Goal: Transaction & Acquisition: Register for event/course

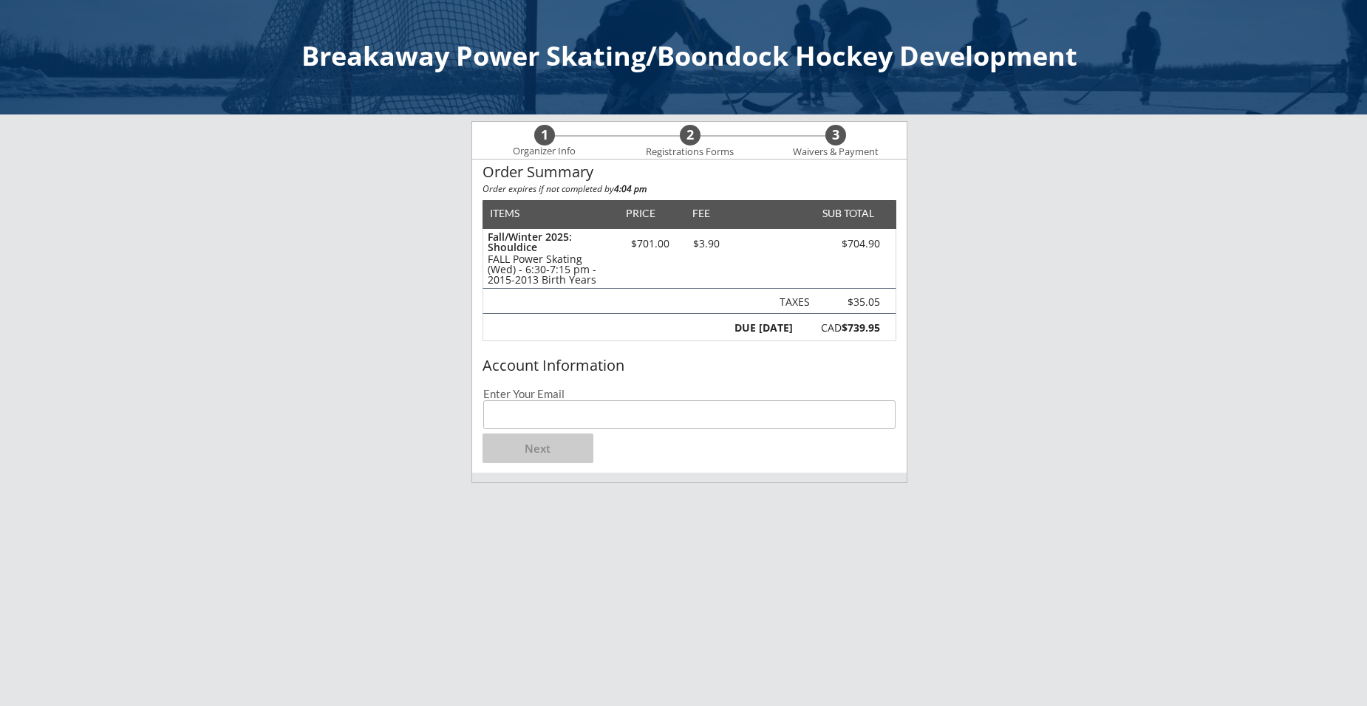
click at [537, 432] on div "Account Information Enter Your Email Next" at bounding box center [689, 412] width 434 height 121
click at [553, 413] on input "email" at bounding box center [689, 414] width 412 height 29
type input "[EMAIL_ADDRESS][PERSON_NAME][DOMAIN_NAME]"
click at [549, 445] on button "Next" at bounding box center [537, 449] width 111 height 30
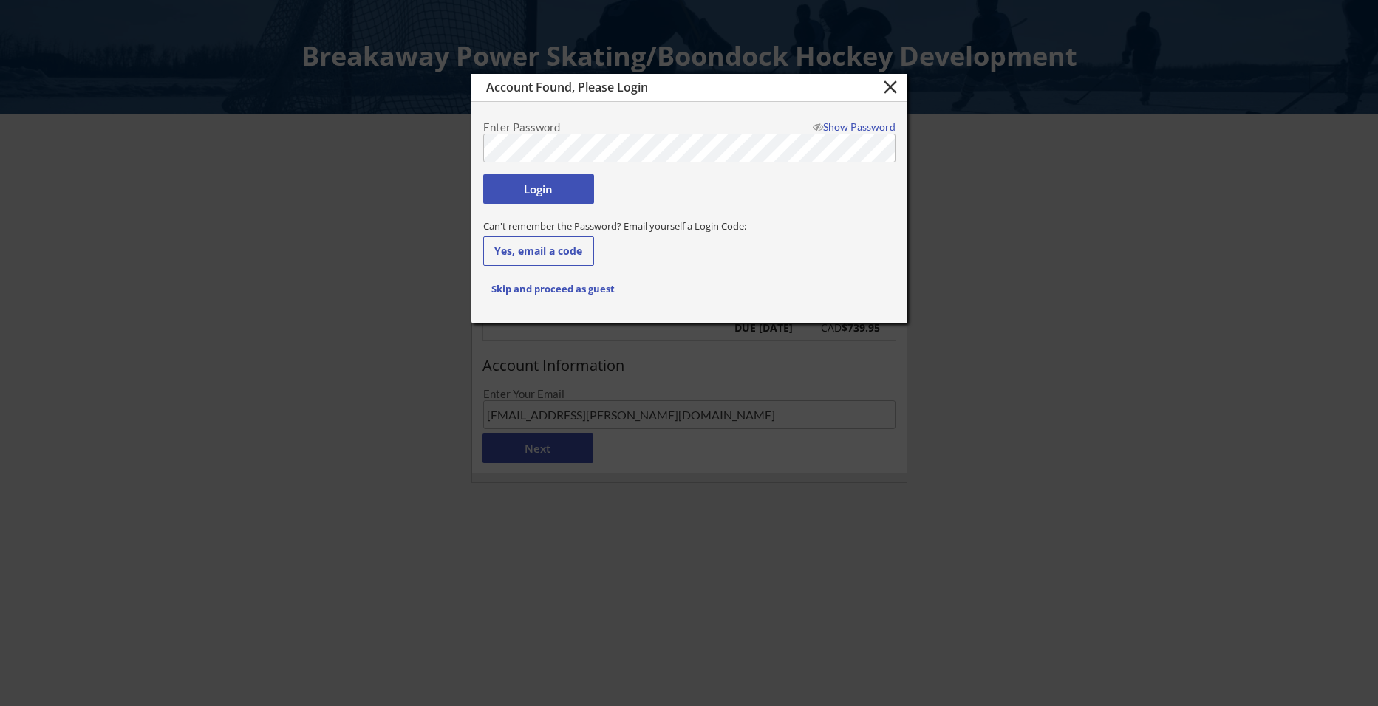
click at [557, 194] on button "Login" at bounding box center [538, 189] width 111 height 30
click at [538, 186] on button "Login" at bounding box center [538, 189] width 111 height 30
click at [408, 162] on body "Breakaway Power Skating/Boondock Hockey Development 1 Organizer Info 2 Registra…" at bounding box center [689, 353] width 1378 height 706
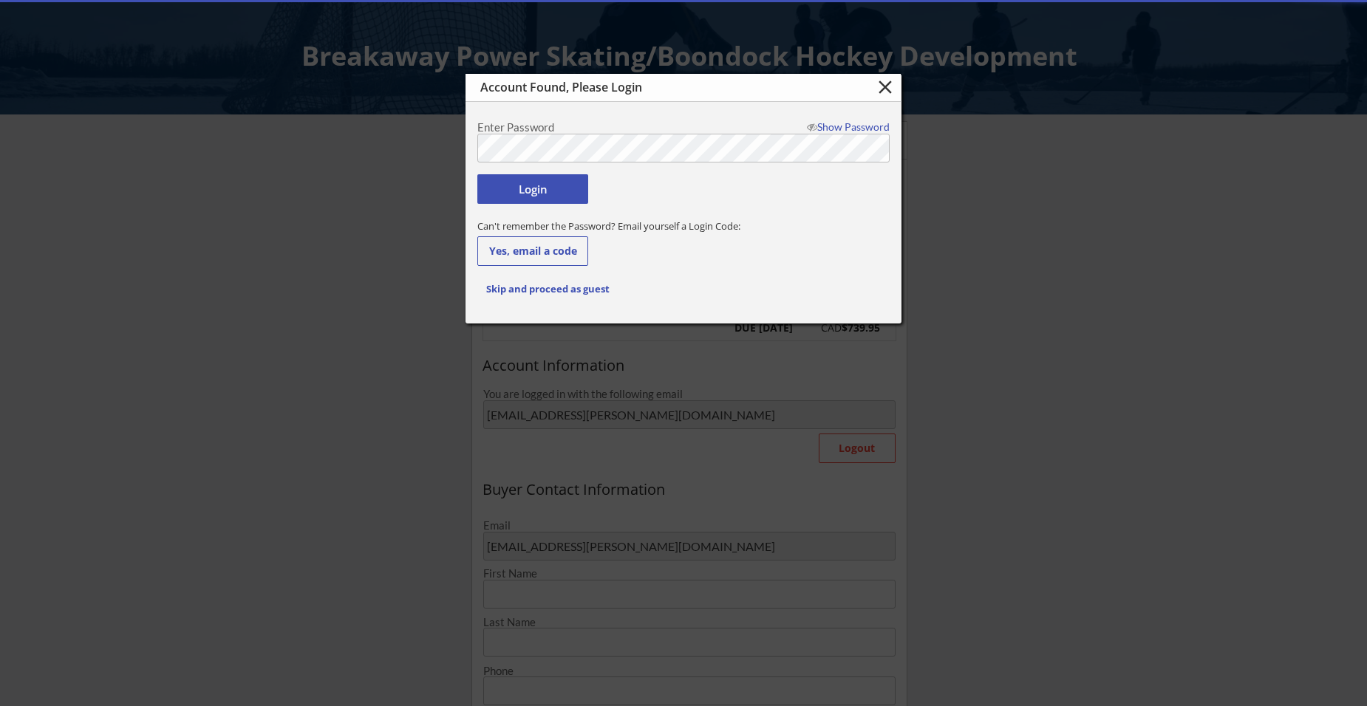
type input "Davin"
type input "[PERSON_NAME]"
type input "[PHONE_NUMBER]"
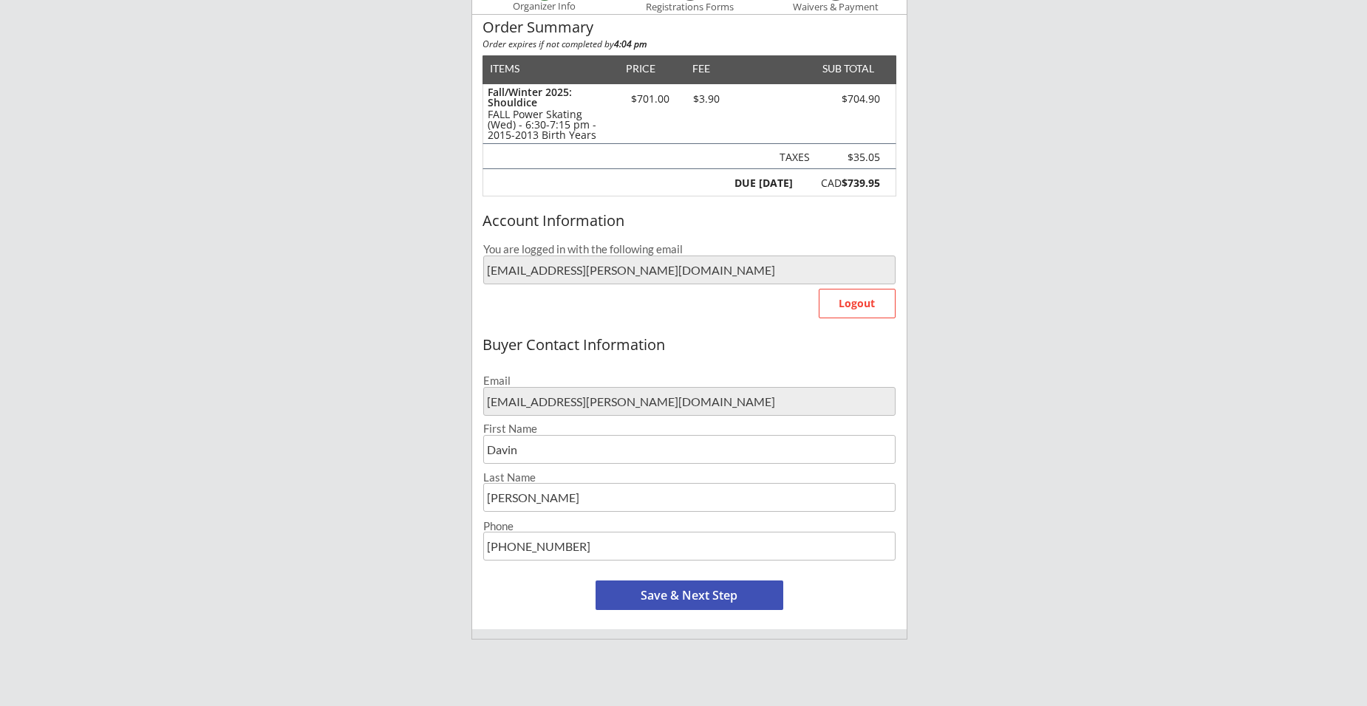
scroll to position [222, 0]
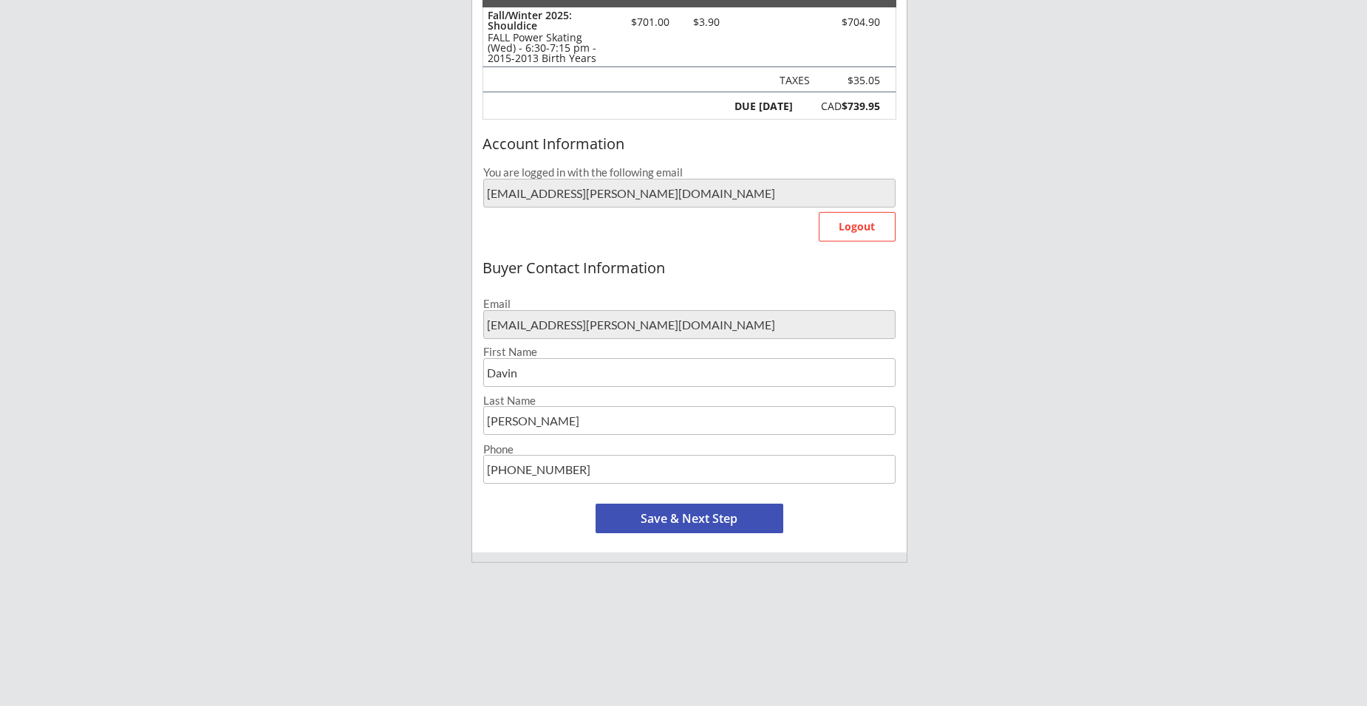
click at [680, 518] on button "Save & Next Step" at bounding box center [689, 519] width 188 height 30
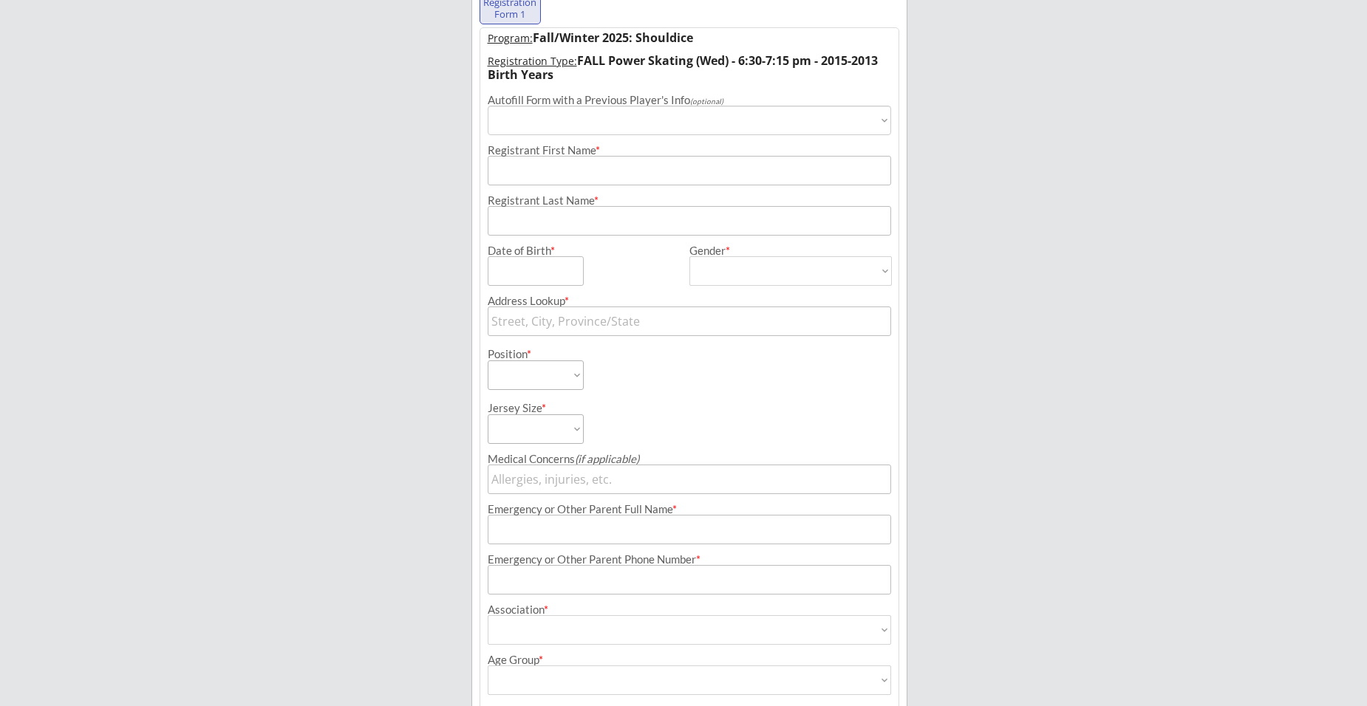
scroll to position [106, 0]
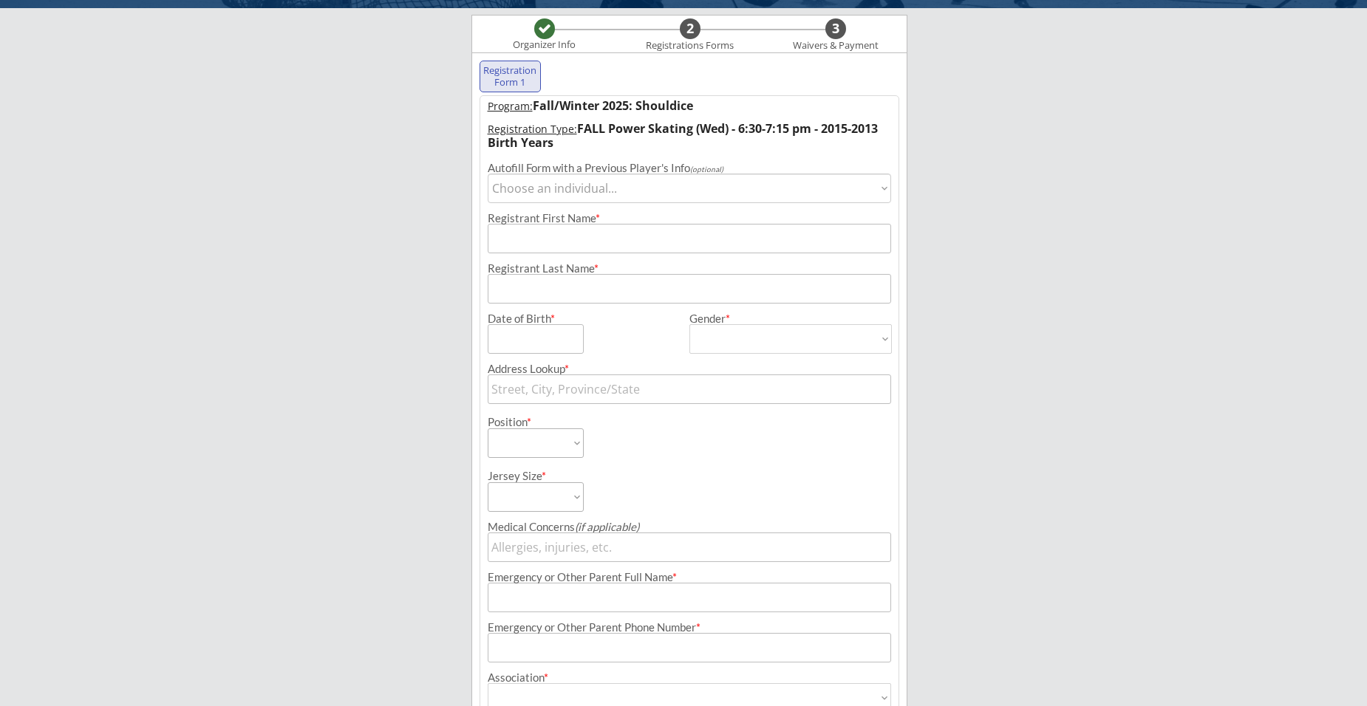
click at [584, 185] on select "Choose an individual... [PERSON_NAME] [PERSON_NAME]" at bounding box center [689, 189] width 403 height 30
select select ""1348695171700984260__LOOKUP__1599059282910x942146400788152300""
click at [488, 174] on select "Choose an individual... [PERSON_NAME] [PERSON_NAME]" at bounding box center [689, 189] width 403 height 30
type input "[PERSON_NAME]"
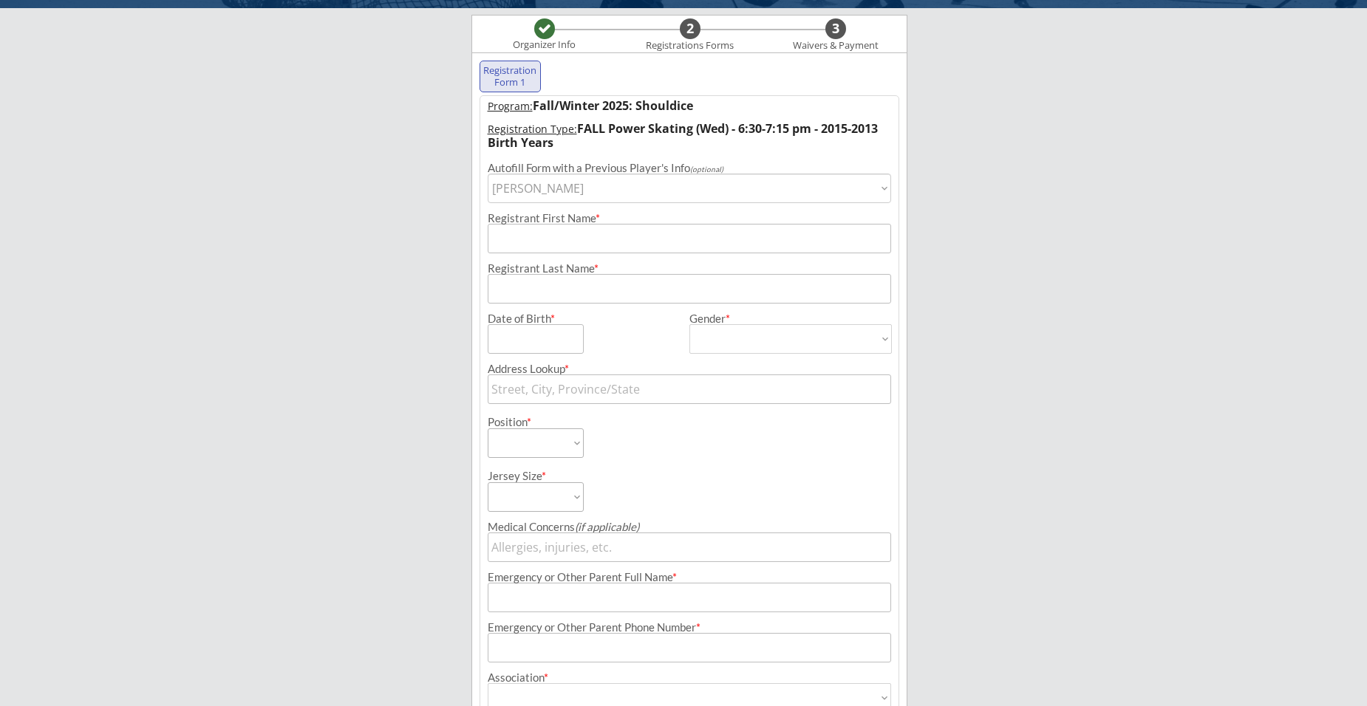
type input "[DATE]"
type input "[STREET_ADDRESS][PERSON_NAME]"
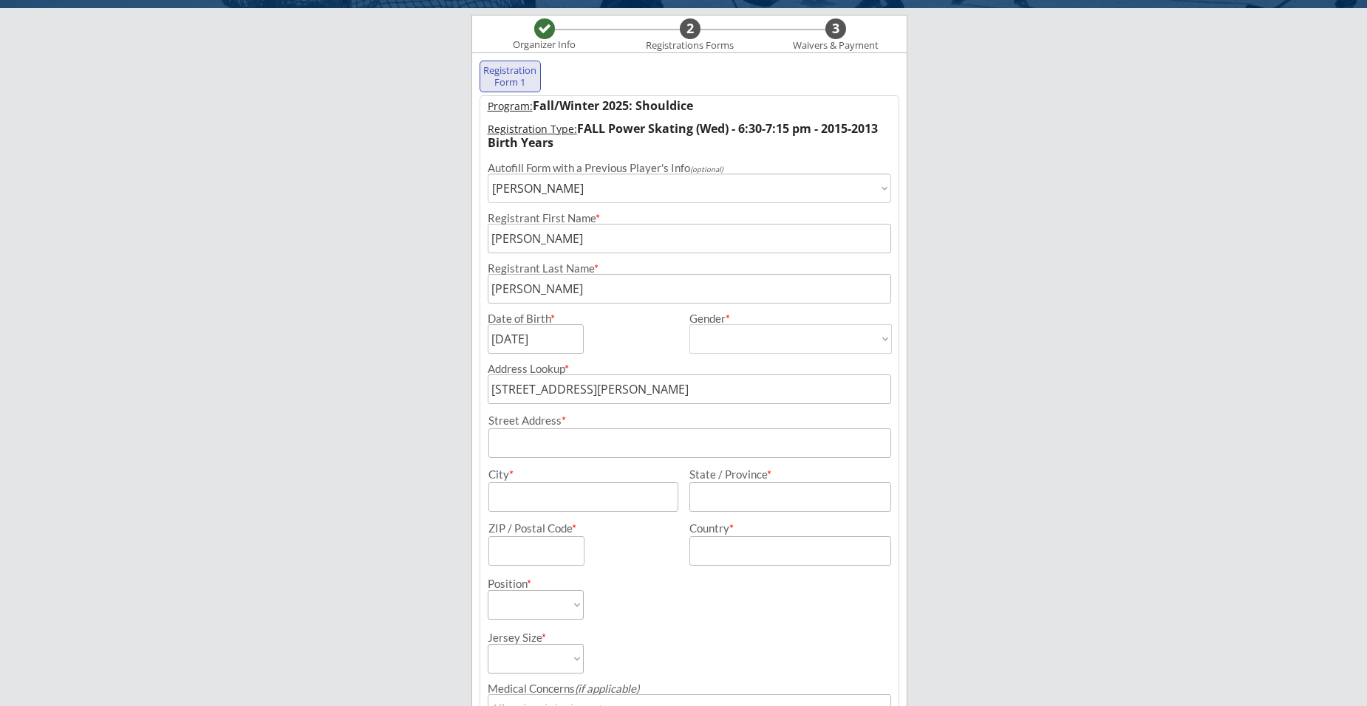
type input "[DEMOGRAPHIC_DATA]"
select select ""[DEMOGRAPHIC_DATA]""
select select ""Forward""
select select ""Adult S""
type input "none"
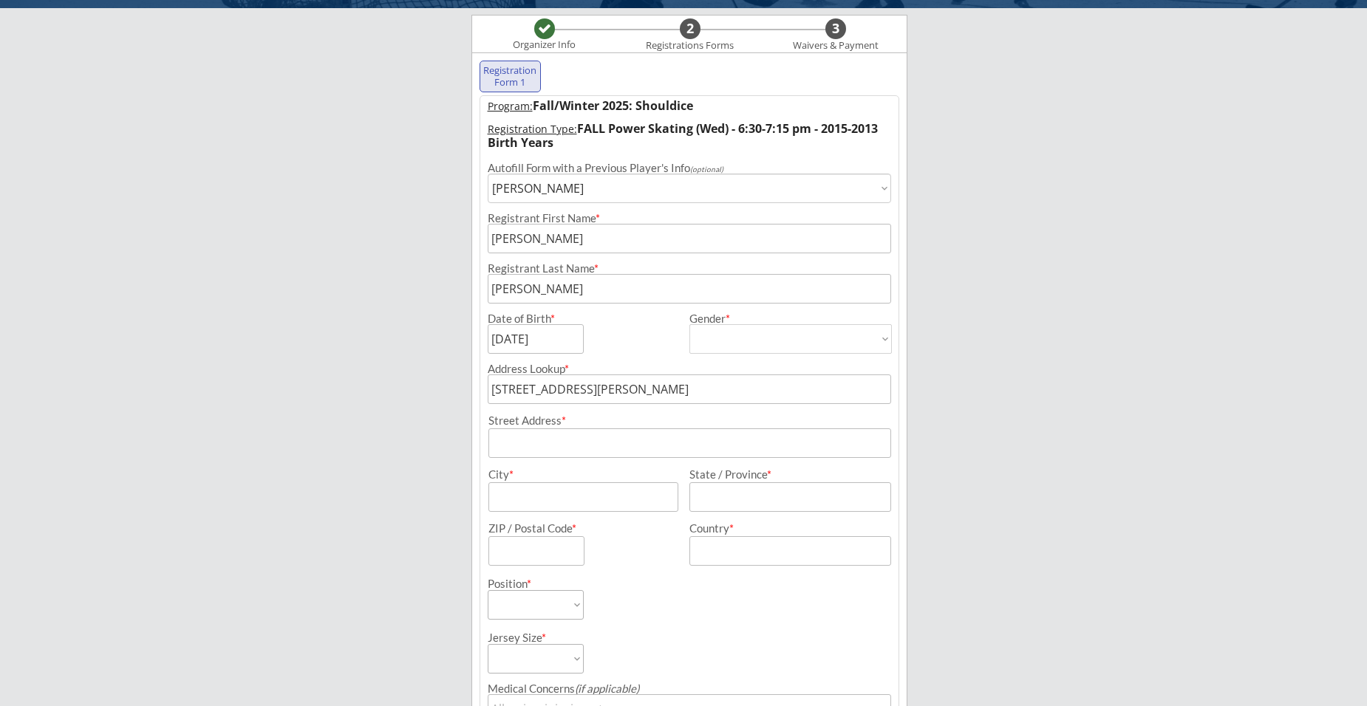
type input "[PERSON_NAME]"
type input "[PHONE_NUMBER]"
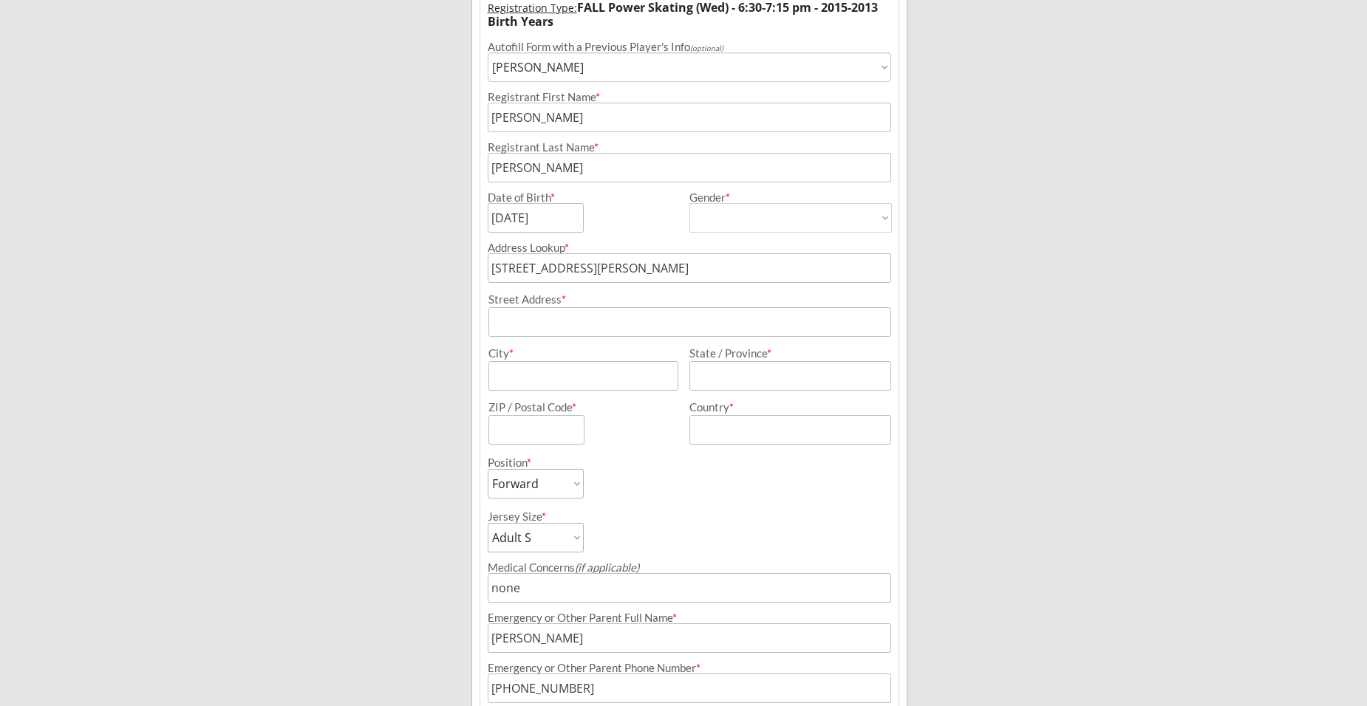
scroll to position [254, 0]
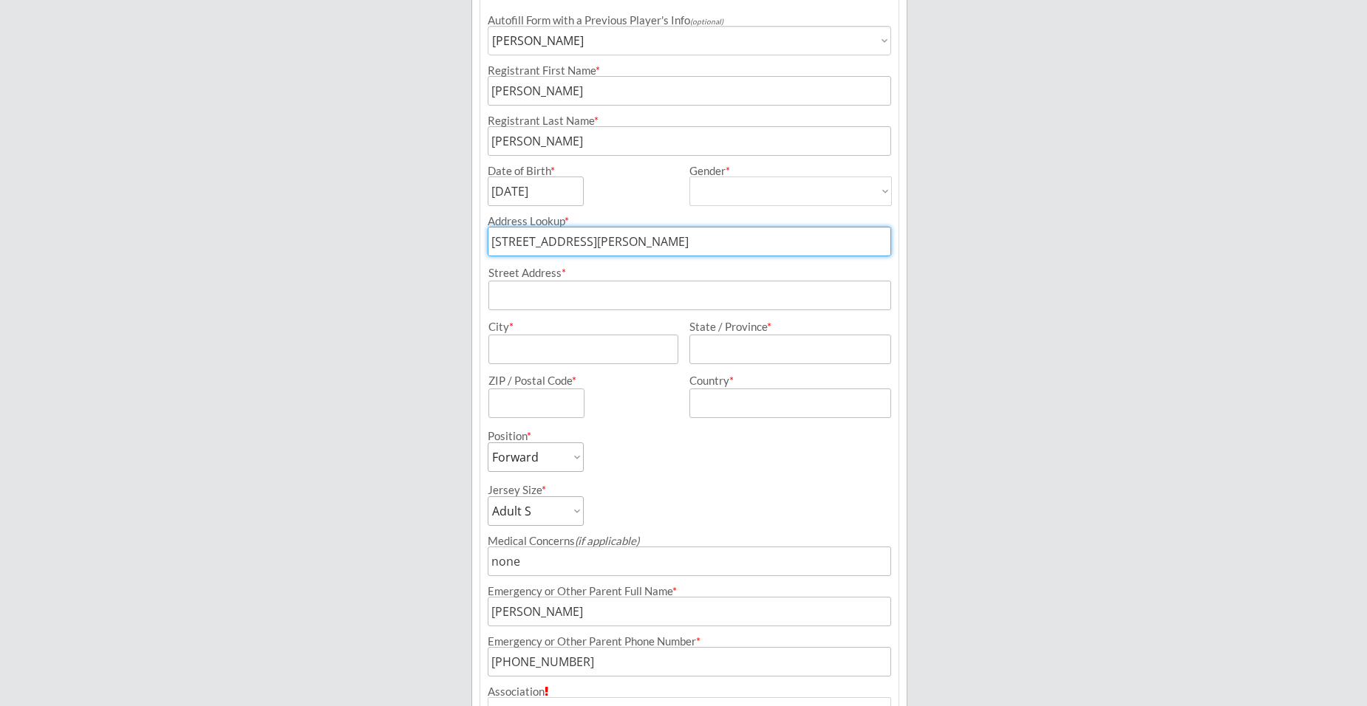
click at [829, 237] on input "[STREET_ADDRESS][PERSON_NAME]" at bounding box center [689, 242] width 403 height 30
type input "[GEOGRAPHIC_DATA], [GEOGRAPHIC_DATA]"
type input "AB"
type input "T3H 0S1"
type input "[GEOGRAPHIC_DATA]"
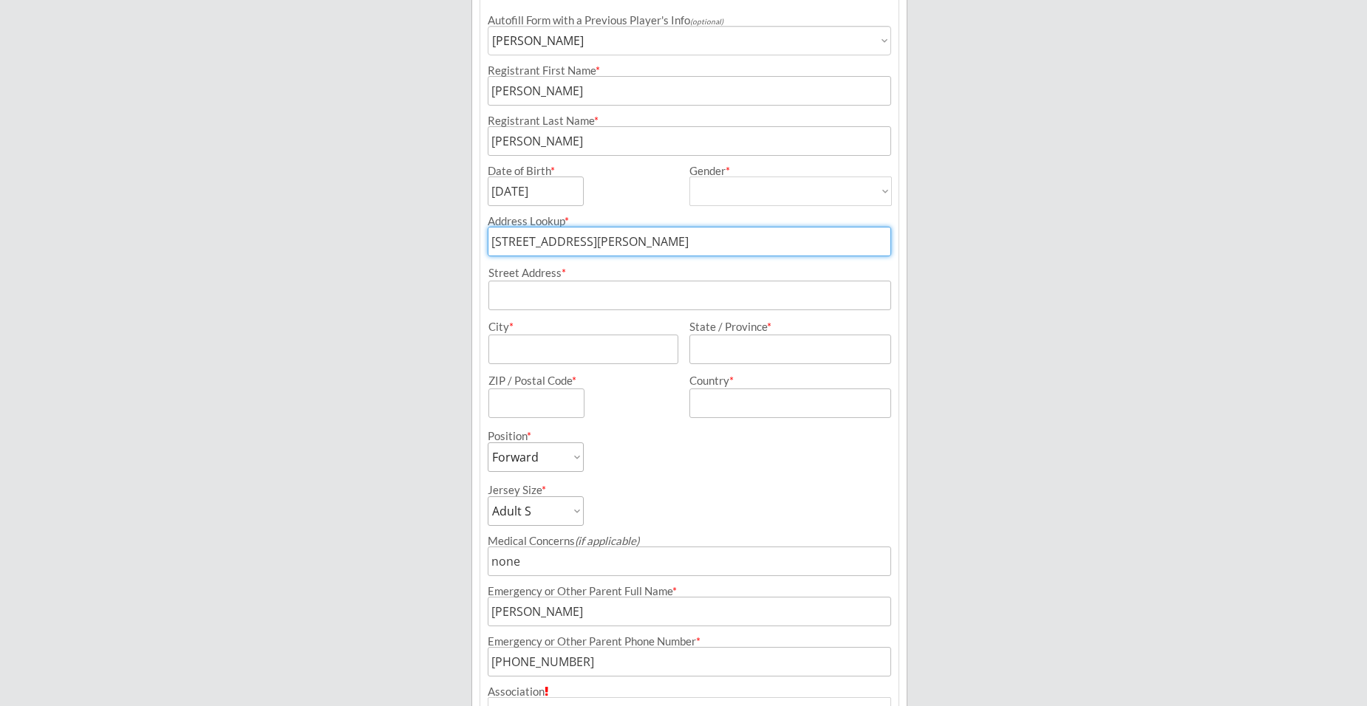
click at [625, 244] on input "[STREET_ADDRESS][PERSON_NAME]" at bounding box center [689, 242] width 403 height 30
type input "[GEOGRAPHIC_DATA]"
type input "AB"
type input "T3H 0S1"
type input "[GEOGRAPHIC_DATA]"
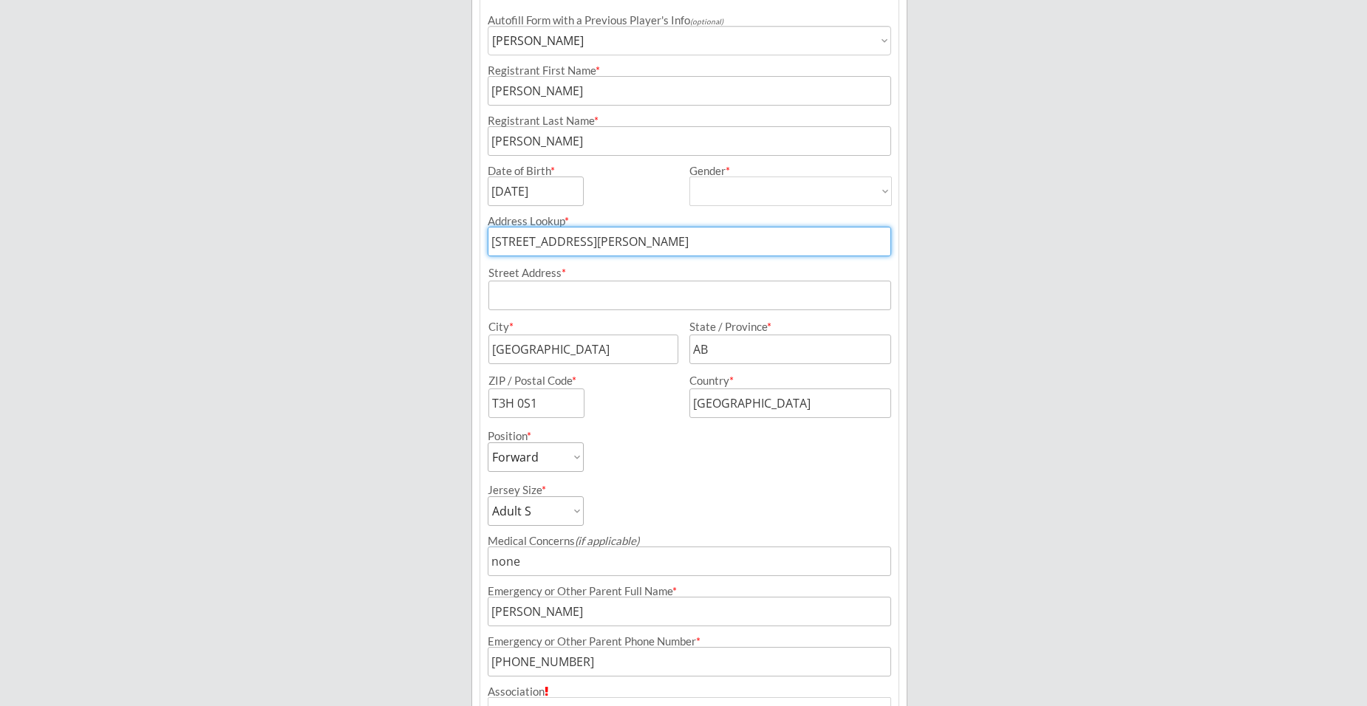
drag, startPoint x: 619, startPoint y: 242, endPoint x: 814, endPoint y: 238, distance: 195.1
click at [814, 238] on input "[STREET_ADDRESS][PERSON_NAME]" at bounding box center [689, 242] width 403 height 30
type input "[STREET_ADDRESS][PERSON_NAME],"
type input "[STREET_ADDRESS][PERSON_NAME]"
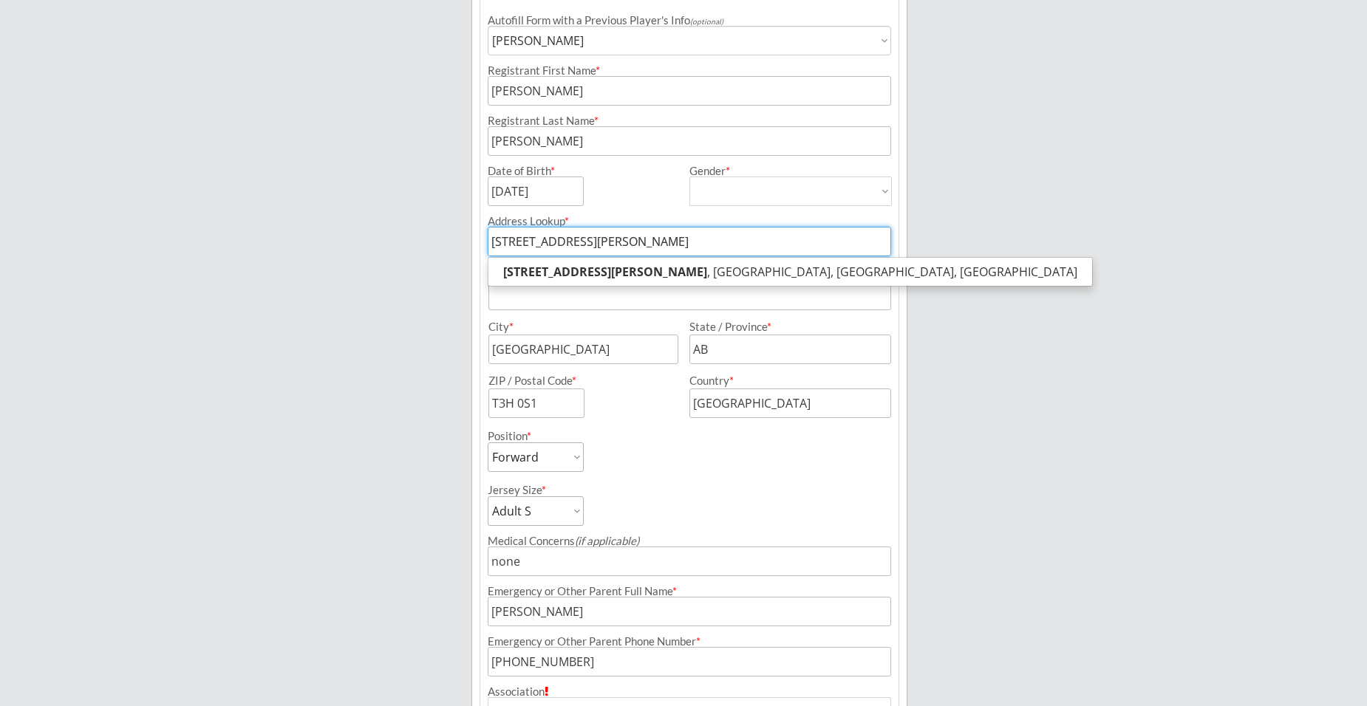
type input "[STREET_ADDRESS][PERSON_NAME]"
click at [376, 278] on div "Breakaway Power Skating/Boondock Hockey Development Organizer Info 2 Registrati…" at bounding box center [683, 351] width 1367 height 1210
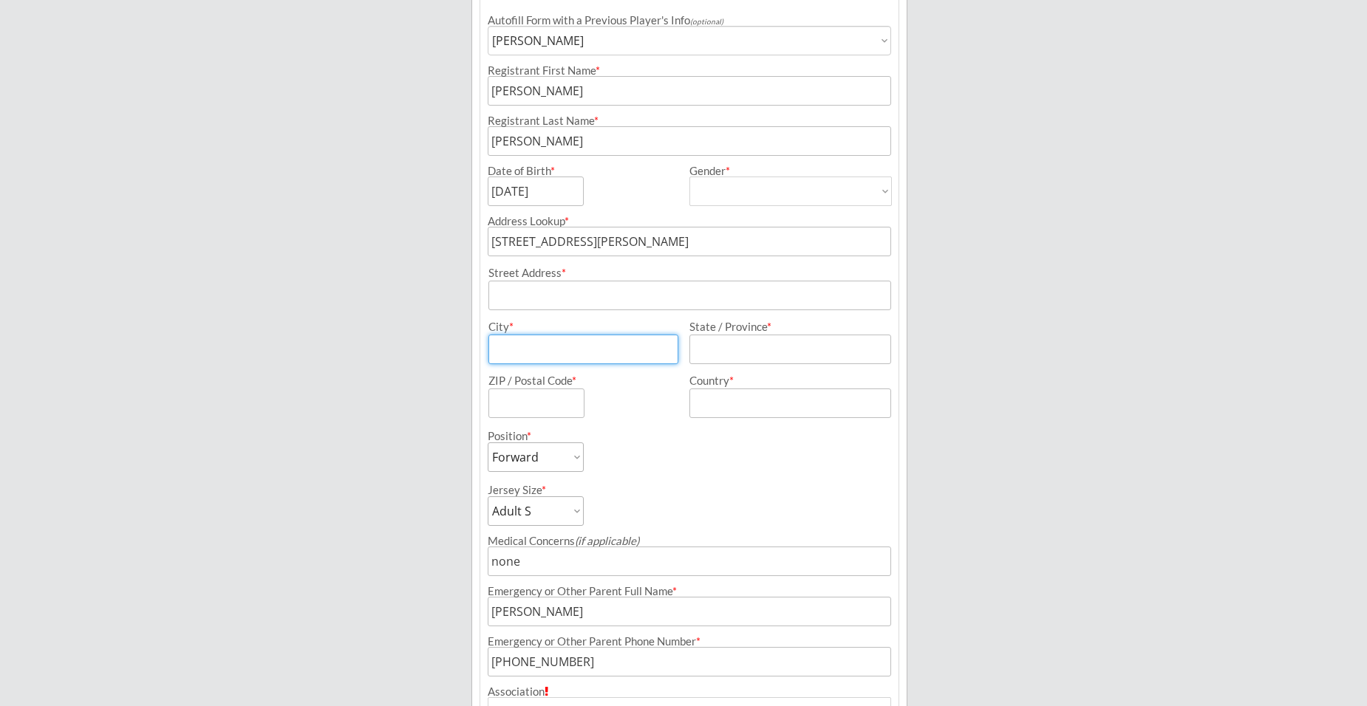
click at [540, 346] on input "input" at bounding box center [583, 350] width 190 height 30
type input "[GEOGRAPHIC_DATA], [GEOGRAPHIC_DATA]"
type input "AB"
type input "T3H 0S1"
type input "[GEOGRAPHIC_DATA]"
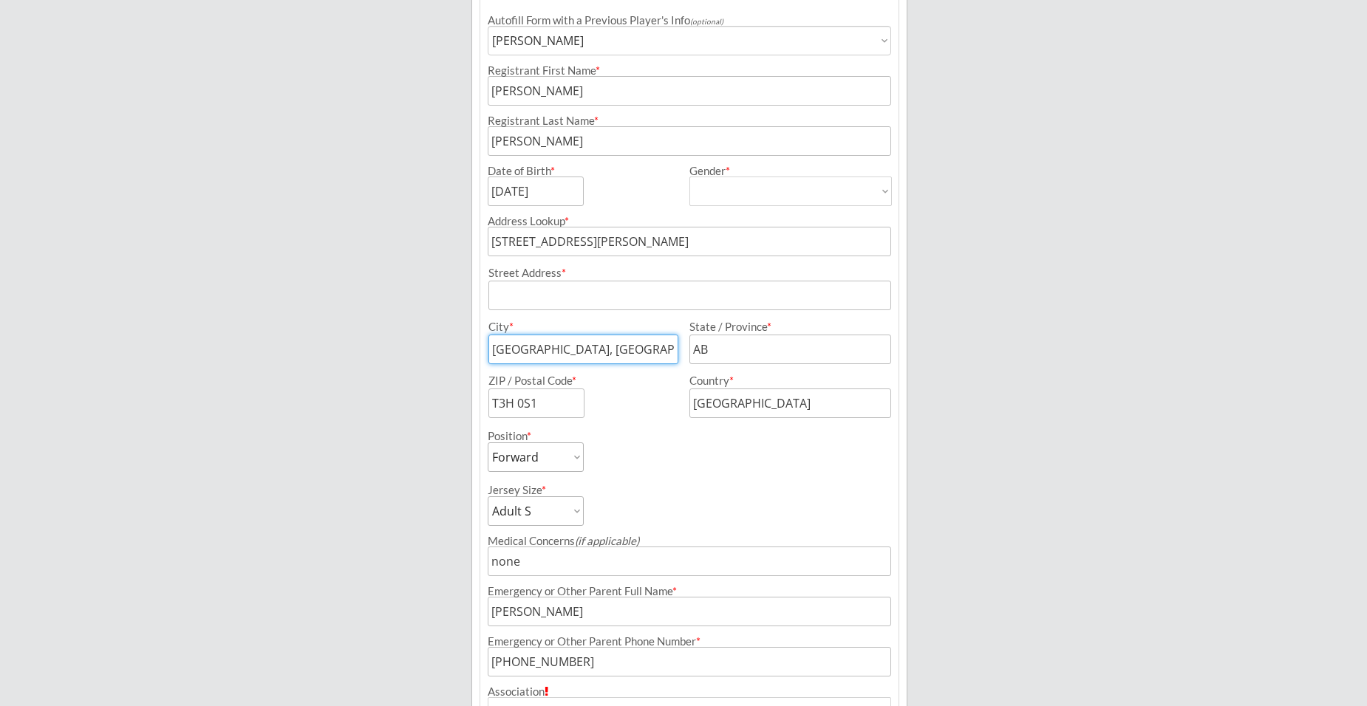
click at [580, 357] on input "input" at bounding box center [583, 350] width 190 height 30
type input "[GEOGRAPHIC_DATA]"
click at [437, 351] on div "Breakaway Power Skating/Boondock Hockey Development Organizer Info 2 Registrati…" at bounding box center [683, 351] width 1367 height 1210
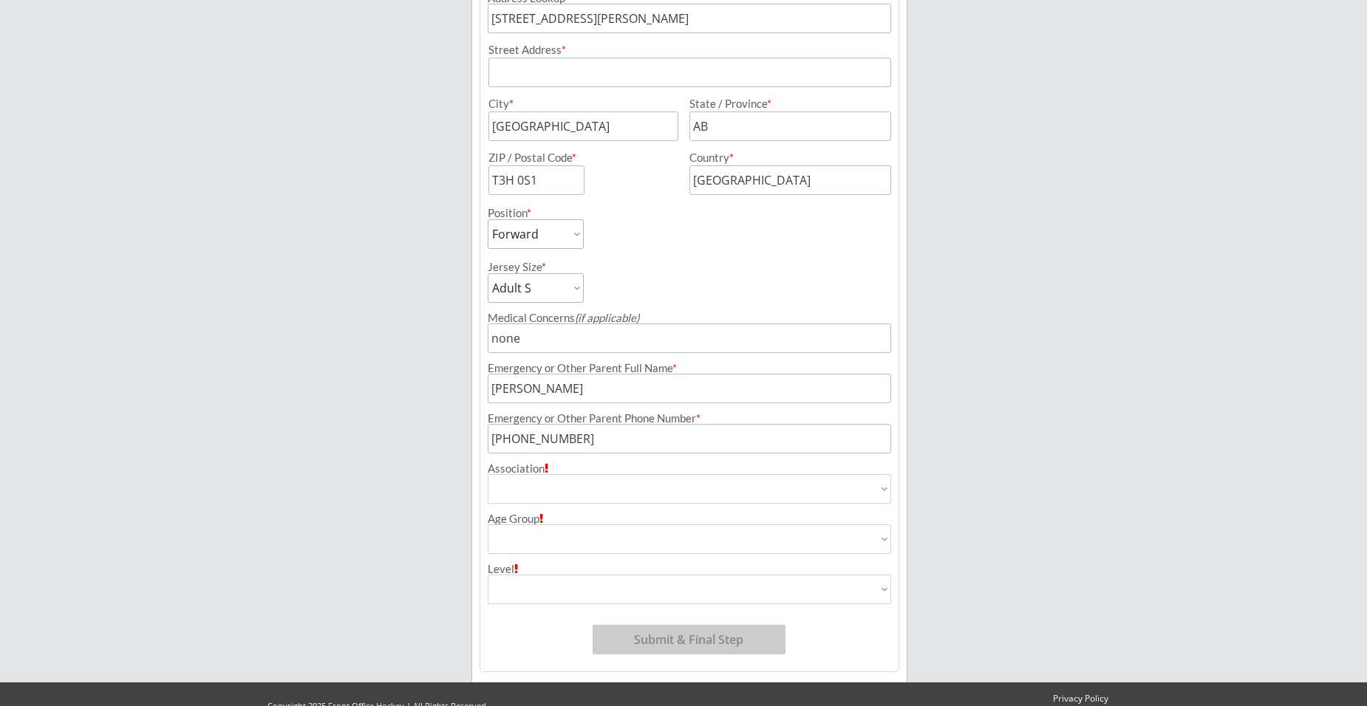
scroll to position [504, 0]
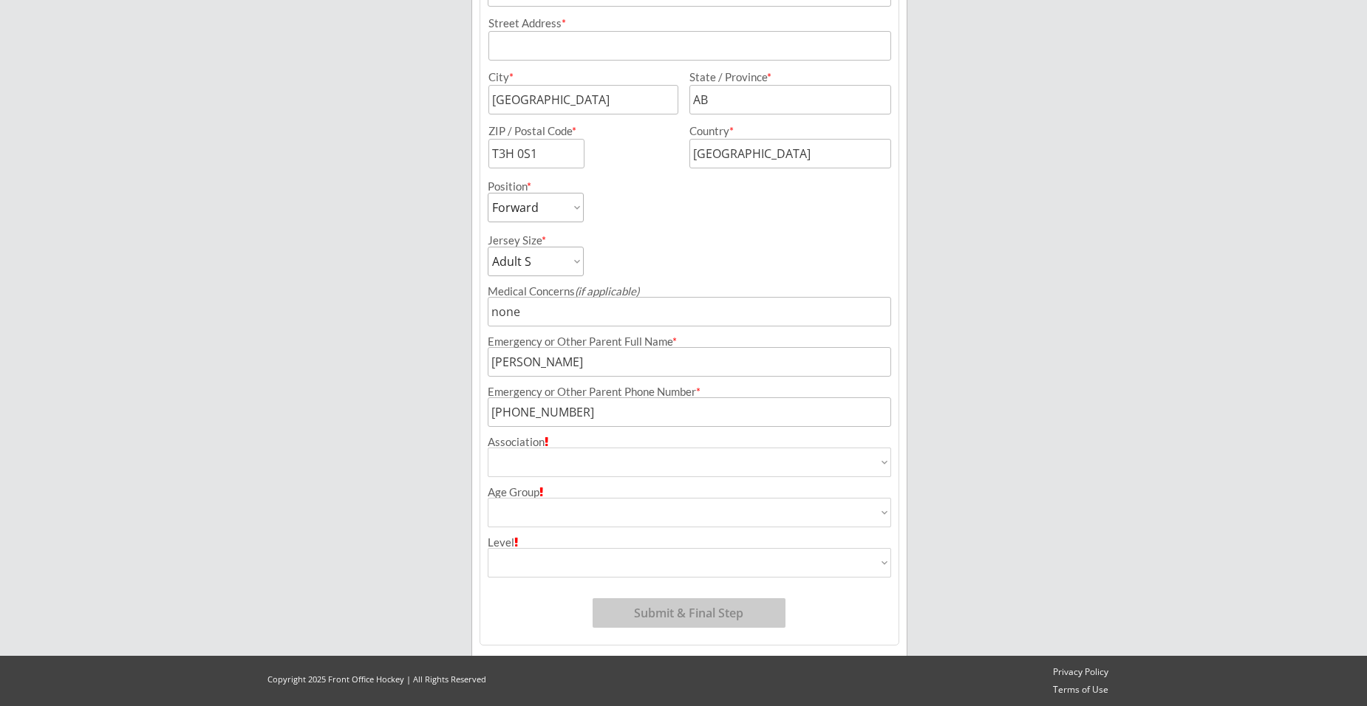
click at [512, 456] on select "Airdrie Blackfoot Hockey Association Bow River Bruins Bow Valley Hockey Society…" at bounding box center [689, 463] width 403 height 30
select select ""Trails West Hockey Association ""
click at [488, 448] on select "Airdrie Blackfoot Hockey Association Bow River Bruins Bow Valley Hockey Society…" at bounding box center [689, 463] width 403 height 30
type input "Trails West Hockey Association"
click at [558, 504] on select "House League U7 U9 U11 U13 U15 U16 U18 U21 College/University Active Start U10 …" at bounding box center [689, 513] width 403 height 30
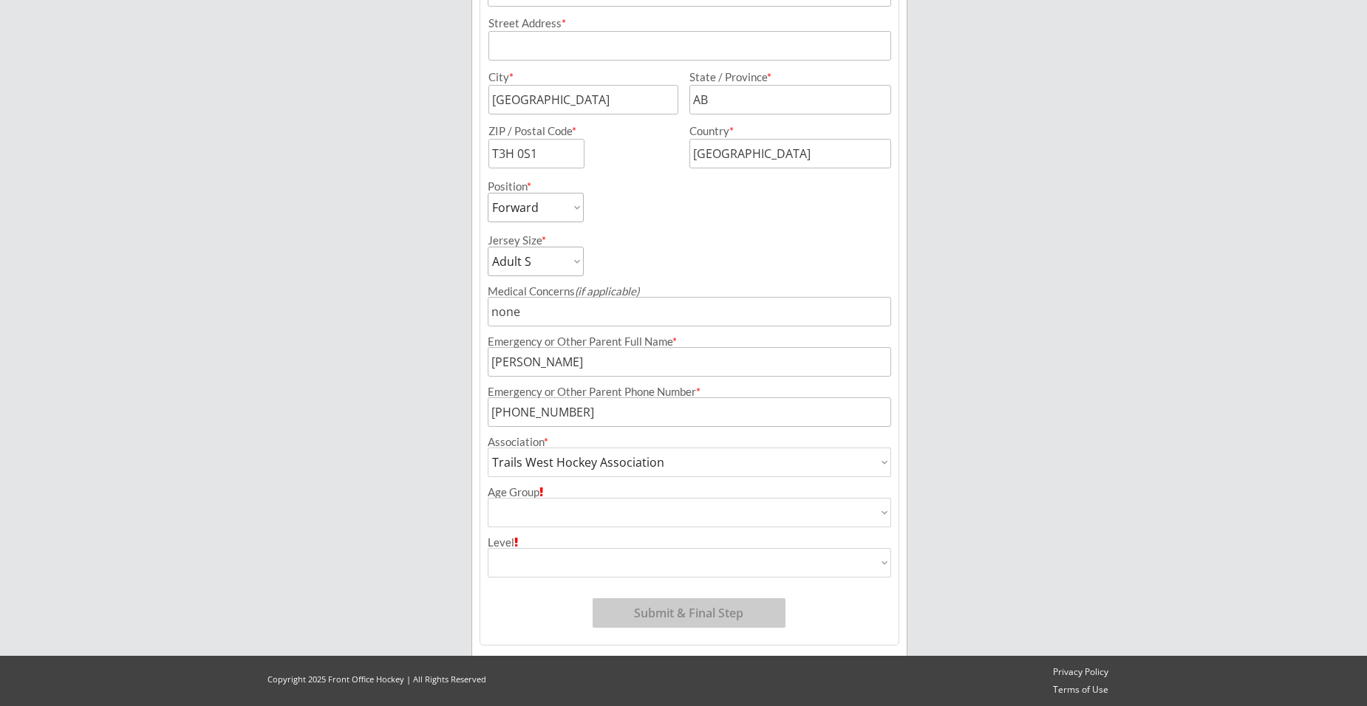
select select ""U13""
click at [488, 498] on select "House League U7 U9 U11 U13 U15 U16 U18 U21 College/University Active Start U10 …" at bounding box center [689, 513] width 403 height 30
type input "U13"
click at [562, 549] on select "Division 1 Division 2 Division 3 Division 4 Division 5 Division 6 Division 7 AA…" at bounding box center [689, 563] width 403 height 30
select select ""Not Applicable ""
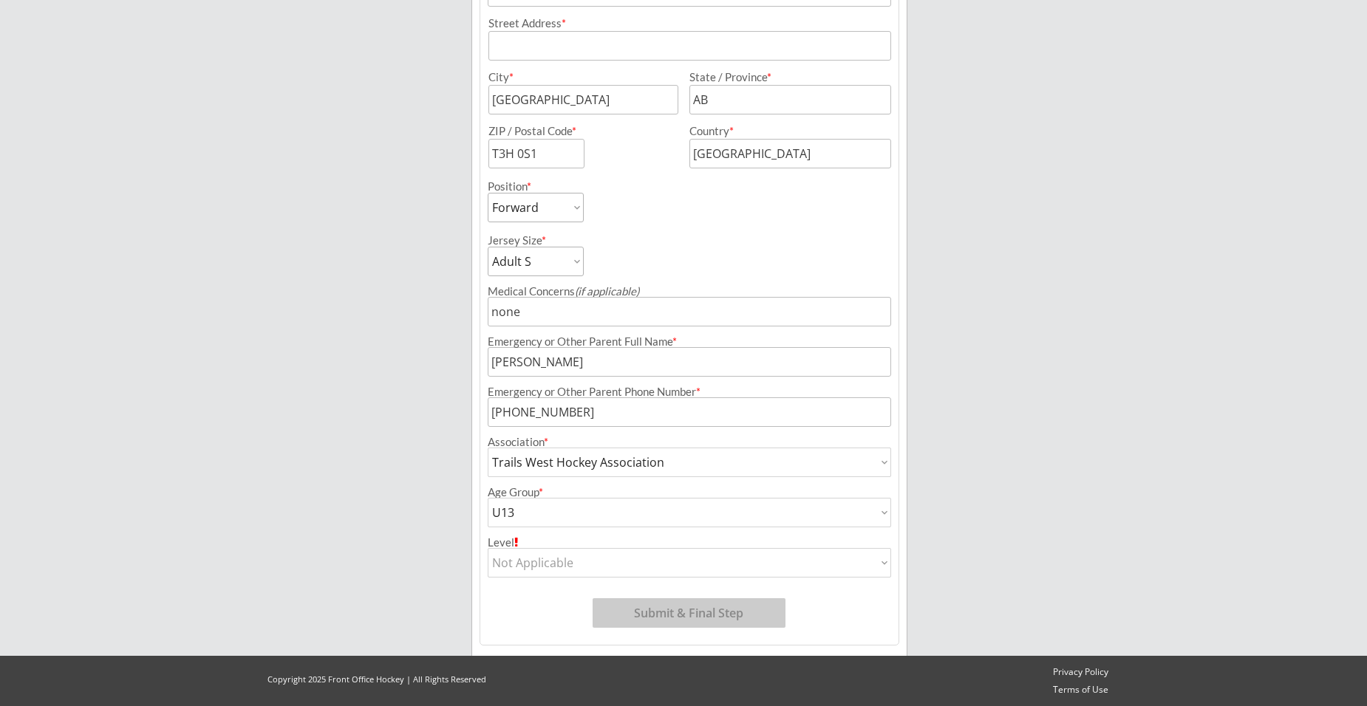
click at [488, 548] on select "Division 1 Division 2 Division 3 Division 4 Division 5 Division 6 Division 7 AA…" at bounding box center [689, 563] width 403 height 30
type input "Not Applicable"
click at [567, 575] on select "Division 1 Division 2 Division 3 Division 4 Division 5 Division 6 Division 7 AA…" at bounding box center [689, 563] width 403 height 30
select select ""Division 4""
click at [488, 548] on select "Division 1 Division 2 Division 3 Division 4 Division 5 Division 6 Division 7 AA…" at bounding box center [689, 563] width 403 height 30
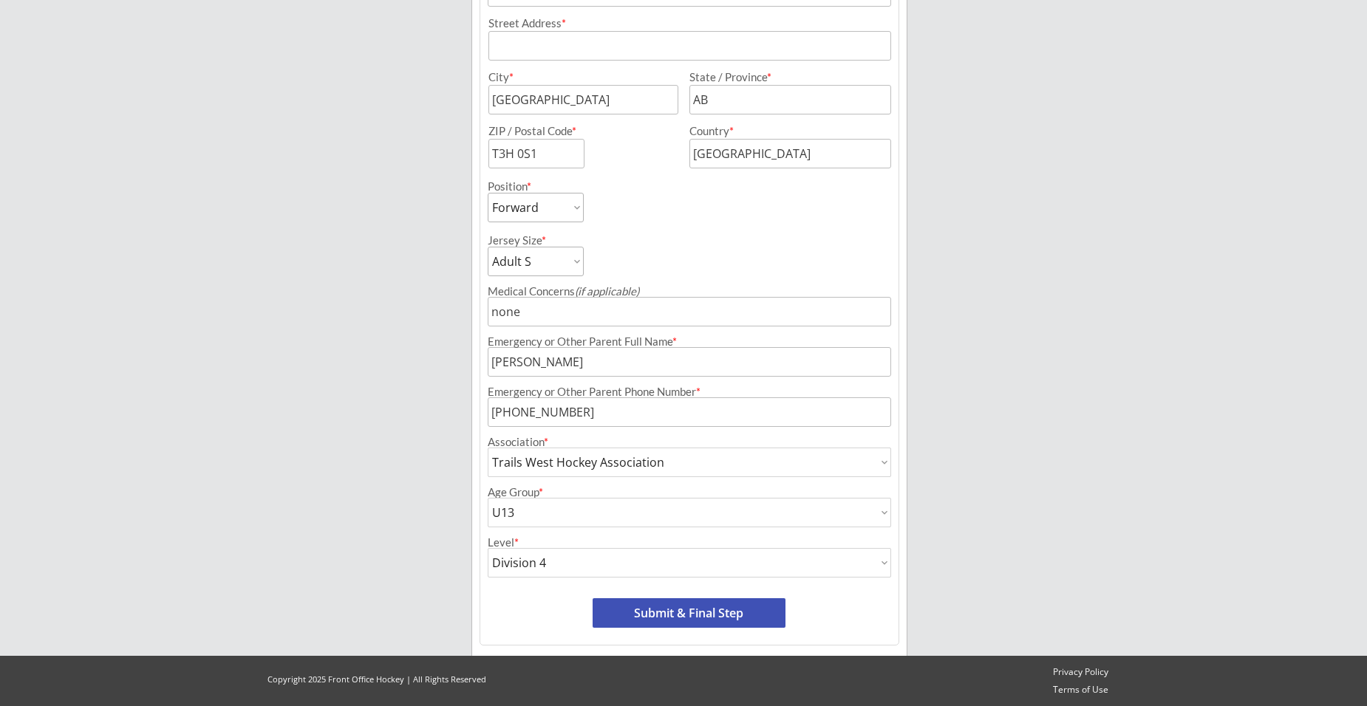
type input "Division 4"
click at [572, 555] on select "Division 1 Division 2 Division 3 Division 4 Division 5 Division 6 Division 7 AA…" at bounding box center [689, 563] width 403 height 30
select select ""Division 3""
click at [488, 548] on select "Division 1 Division 2 Division 3 Division 4 Division 5 Division 6 Division 7 AA…" at bounding box center [689, 563] width 403 height 30
type input "Division 3"
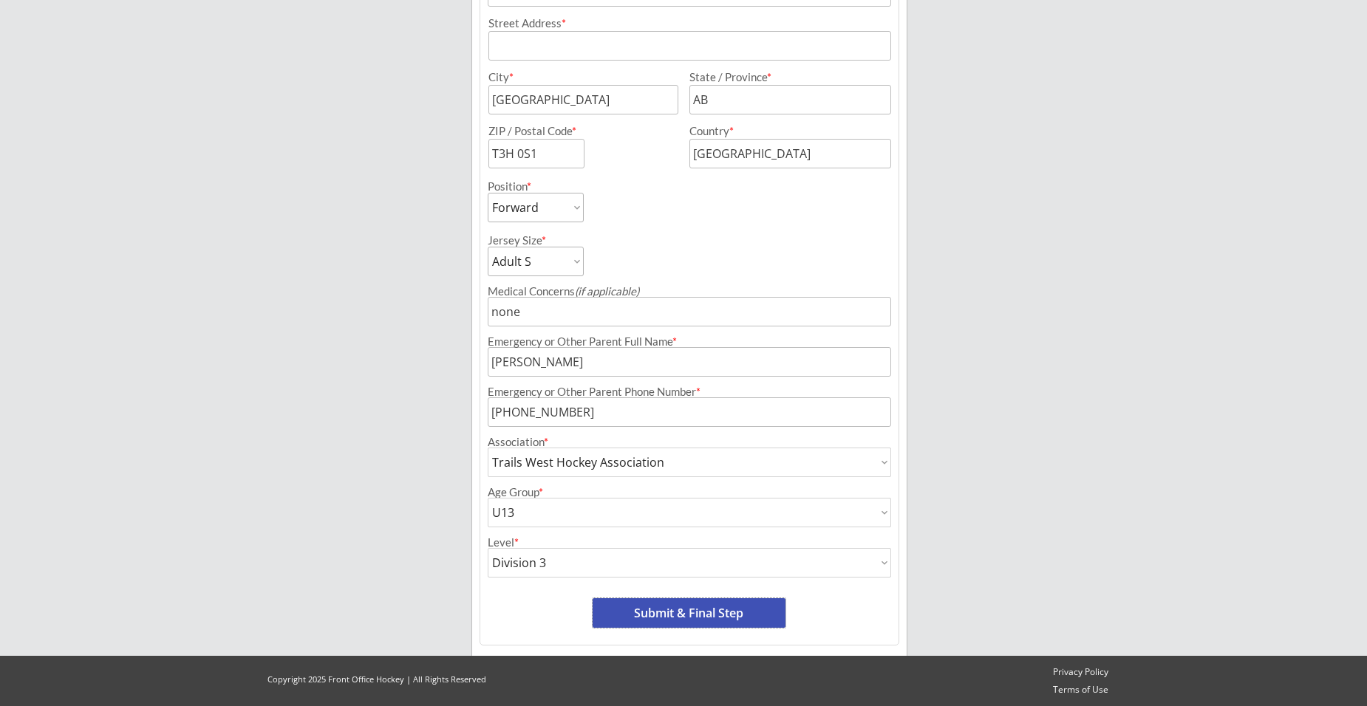
click at [705, 612] on button "Submit & Final Step" at bounding box center [688, 613] width 193 height 30
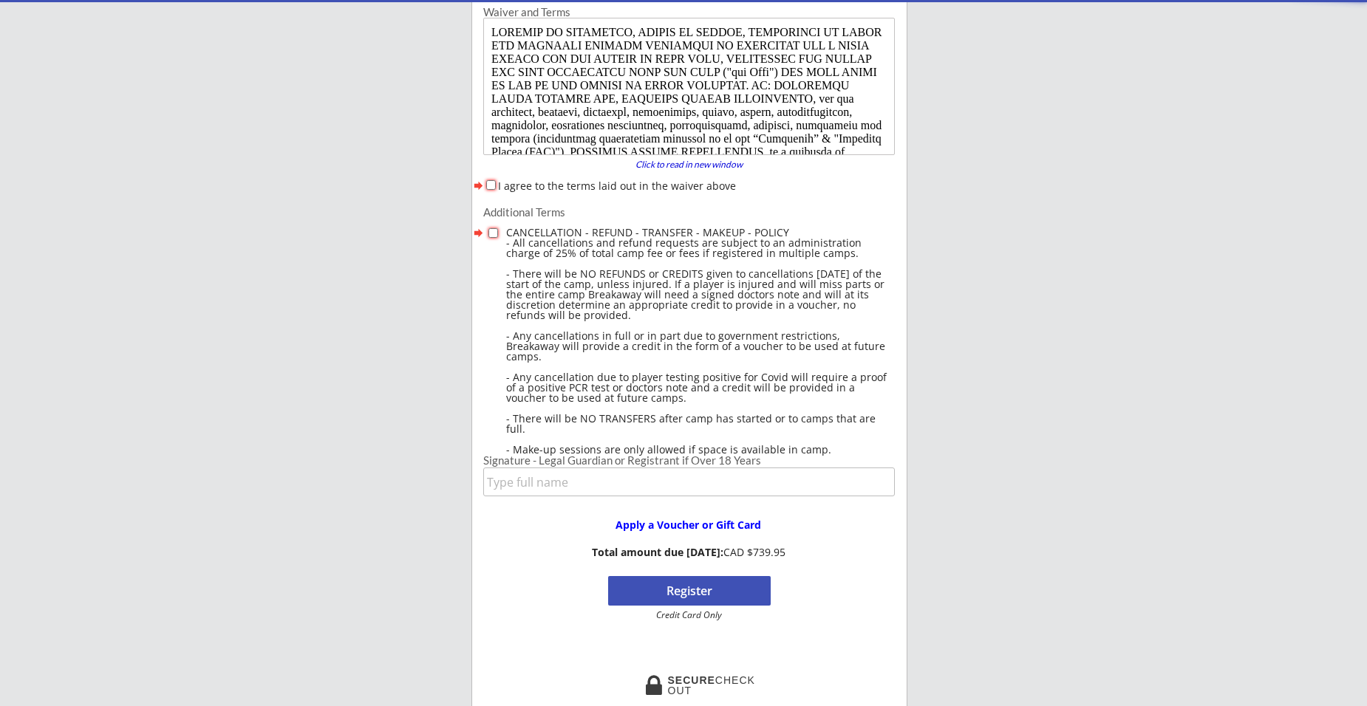
scroll to position [0, 0]
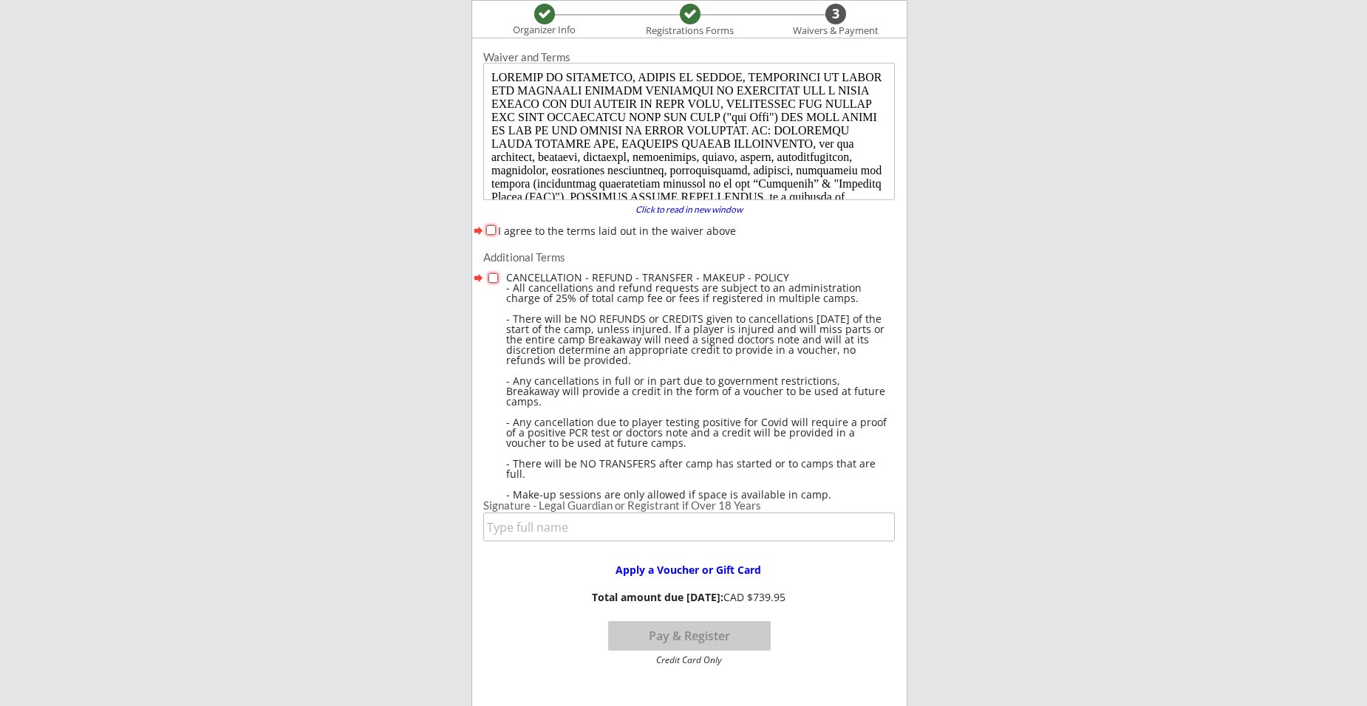
click at [496, 230] on div "I agree to the terms laid out in the waiver above" at bounding box center [688, 231] width 411 height 16
click at [490, 230] on input "I agree to the terms laid out in the waiver above" at bounding box center [491, 230] width 10 height 10
checkbox input "true"
click at [493, 277] on input "checkbox" at bounding box center [493, 278] width 10 height 10
checkbox input "true"
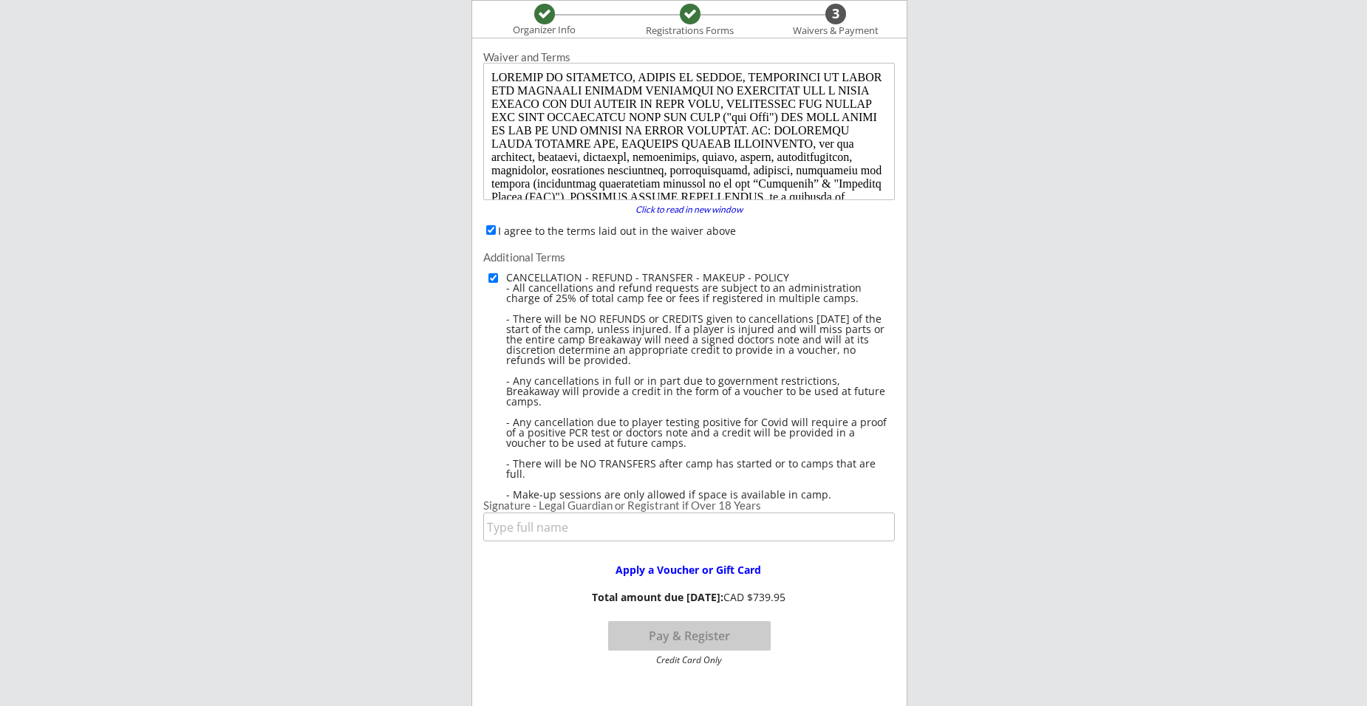
click at [621, 522] on input "input" at bounding box center [688, 527] width 411 height 29
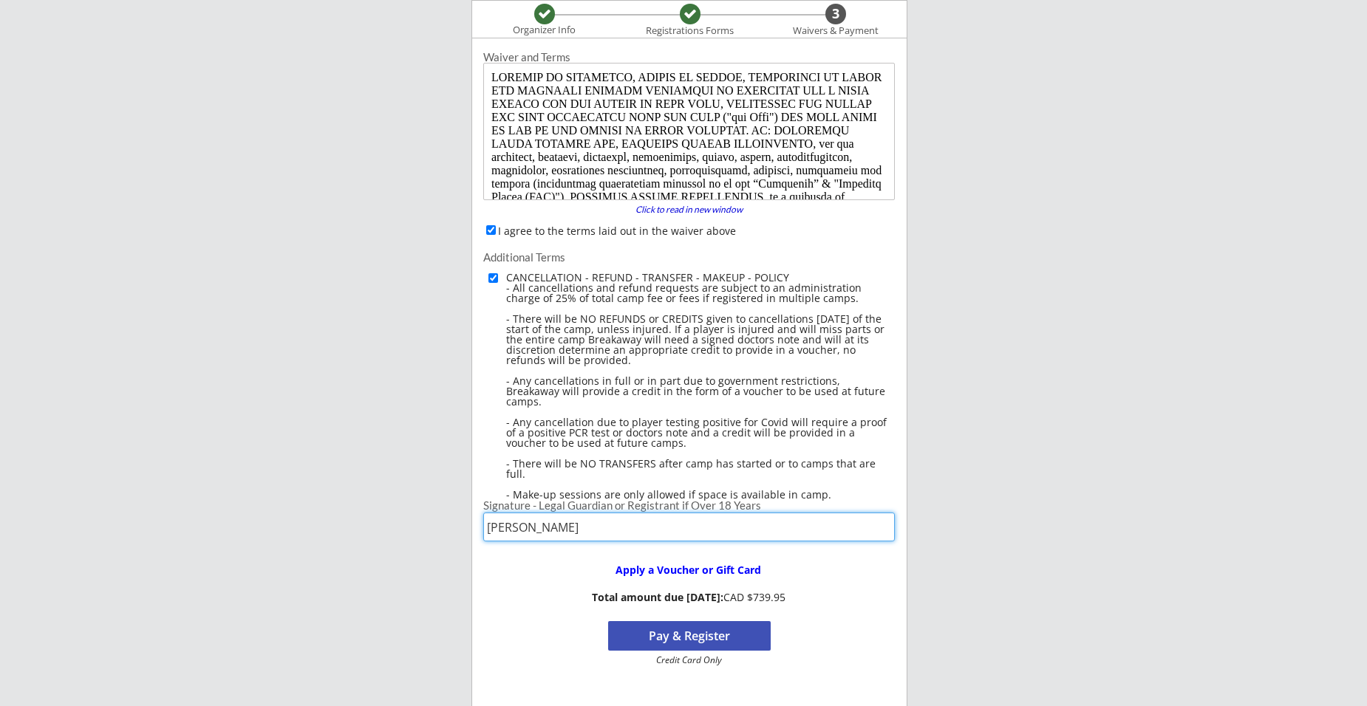
type input "[PERSON_NAME]"
click at [680, 638] on button "Pay & Register" at bounding box center [689, 636] width 163 height 30
